Goal: Task Accomplishment & Management: Use online tool/utility

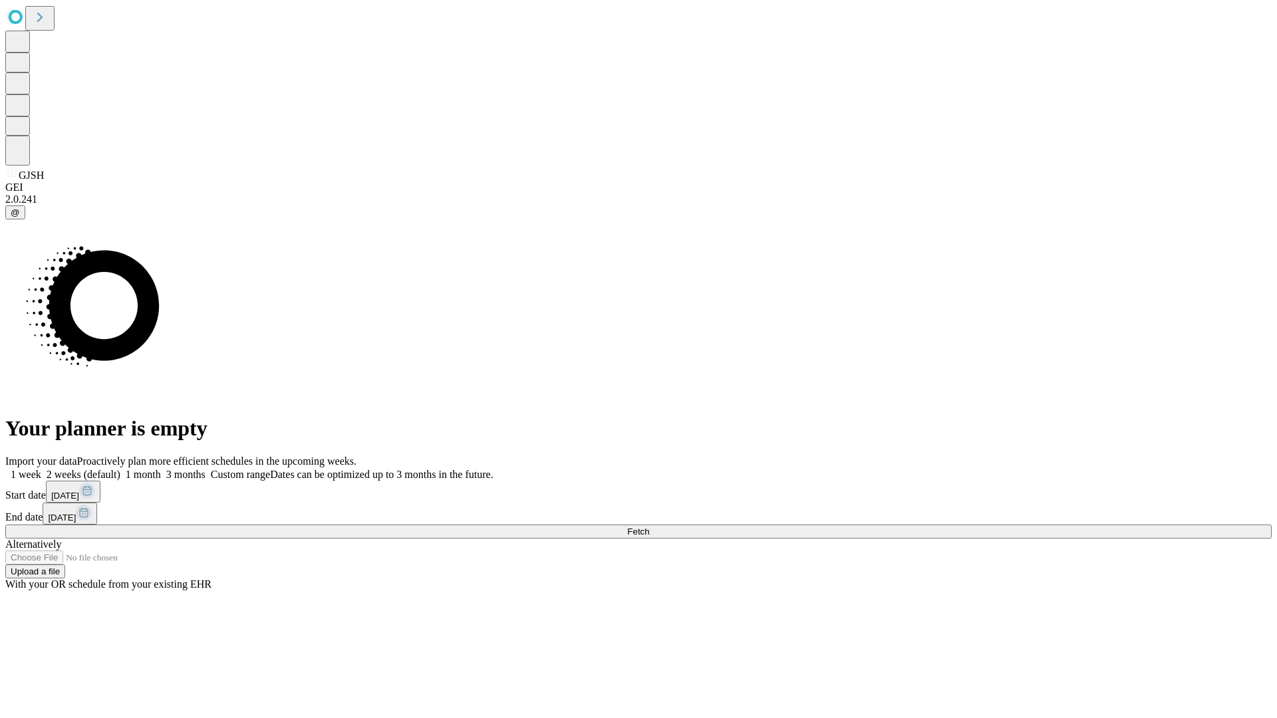
click at [1031, 525] on button "Fetch" at bounding box center [638, 532] width 1267 height 14
